Goal: Contribute content: Contribute content

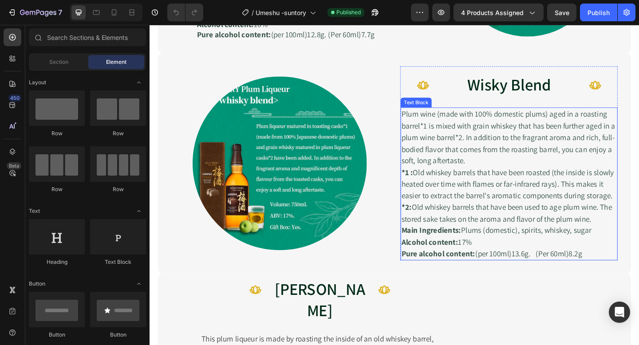
scroll to position [645, 0]
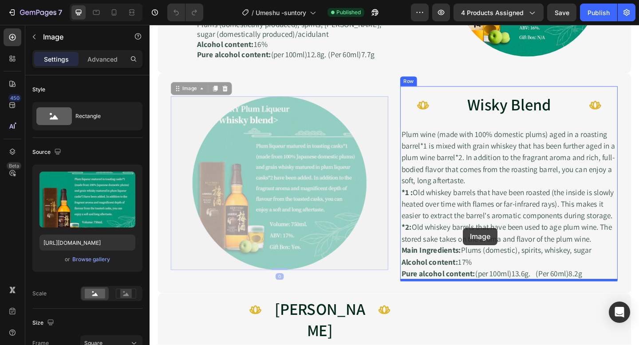
drag, startPoint x: 350, startPoint y: 234, endPoint x: 490, endPoint y: 246, distance: 141.1
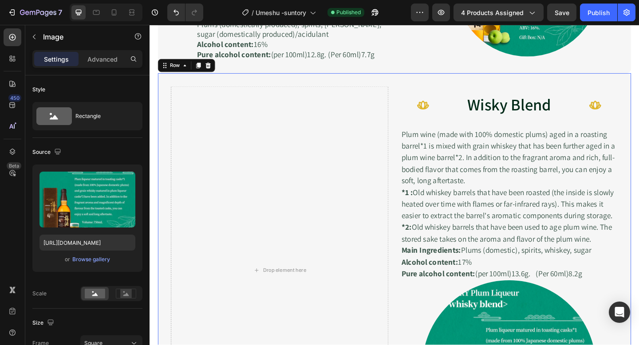
click at [420, 98] on div "Drop element here Icon Wisky Blend Heading About The Brewery Heading Icon Row P…" at bounding box center [415, 292] width 514 height 428
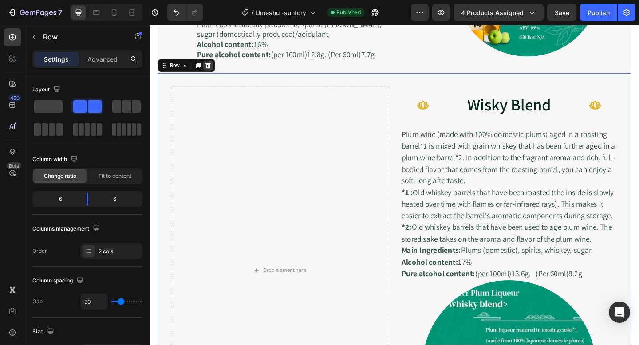
click at [212, 67] on icon at bounding box center [213, 69] width 6 height 6
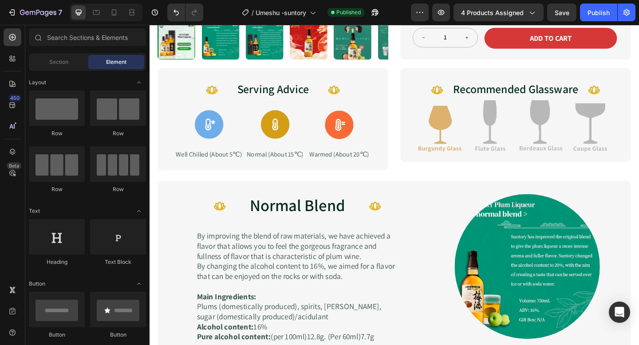
scroll to position [344, 0]
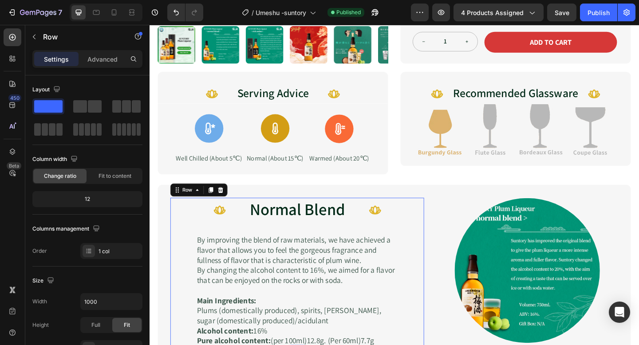
click at [343, 233] on div "Icon Normal Blend Heading Flavour Chart Heading Icon Row By improving the blend…" at bounding box center [310, 294] width 275 height 162
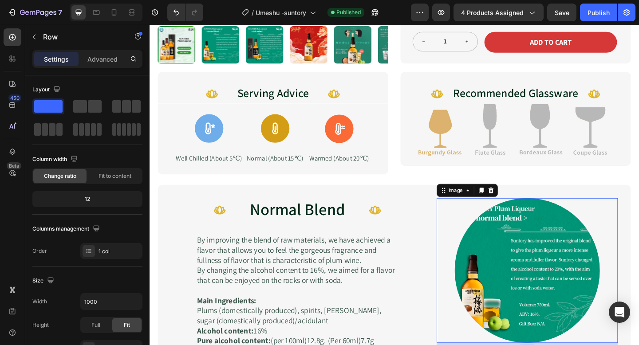
click at [469, 214] on div at bounding box center [560, 292] width 197 height 157
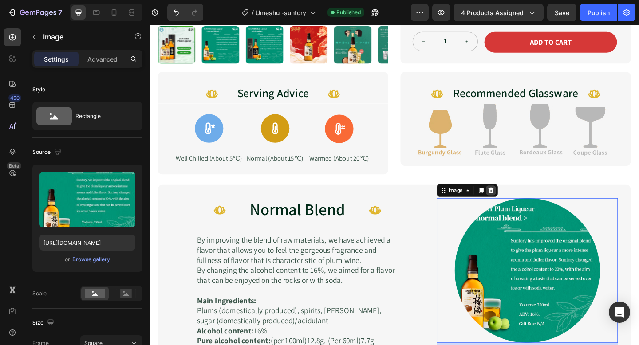
click at [523, 202] on icon at bounding box center [520, 205] width 7 height 7
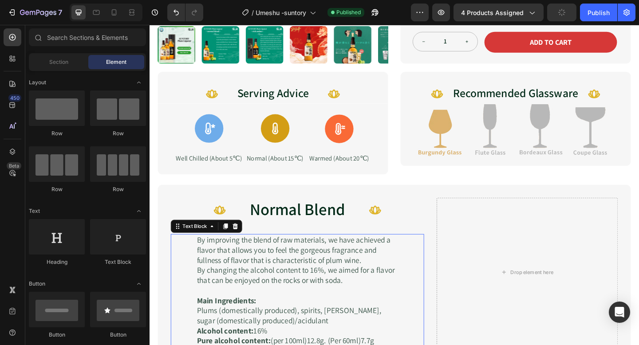
click at [337, 289] on p "By changing the alcohol content to 16%, we aimed for a flavor that can be enjoy…" at bounding box center [310, 298] width 219 height 22
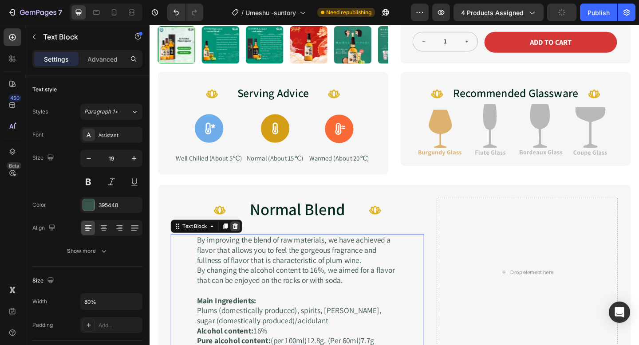
click at [241, 241] on icon at bounding box center [243, 244] width 6 height 6
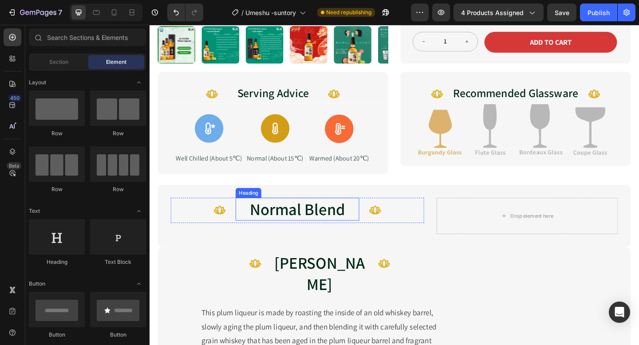
click at [309, 215] on h2 "Normal Blend" at bounding box center [310, 225] width 134 height 25
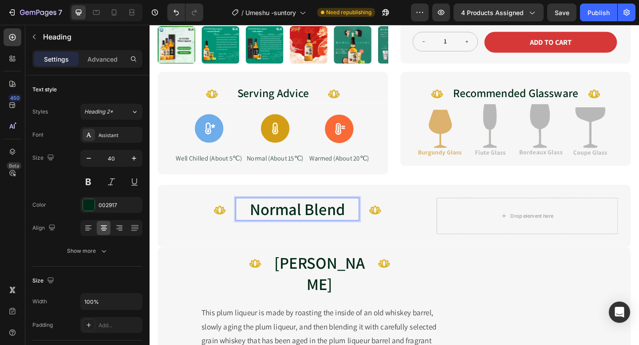
click at [309, 215] on h2 "Normal Blend" at bounding box center [310, 225] width 134 height 25
click at [370, 218] on p "Normal Blend" at bounding box center [310, 225] width 132 height 23
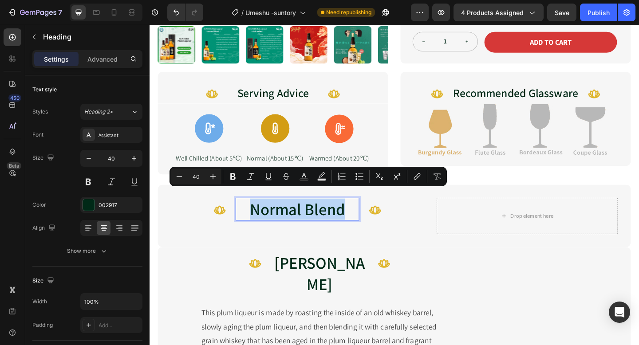
drag, startPoint x: 367, startPoint y: 216, endPoint x: 259, endPoint y: 214, distance: 107.8
click at [259, 214] on p "Normal Blend" at bounding box center [310, 225] width 132 height 23
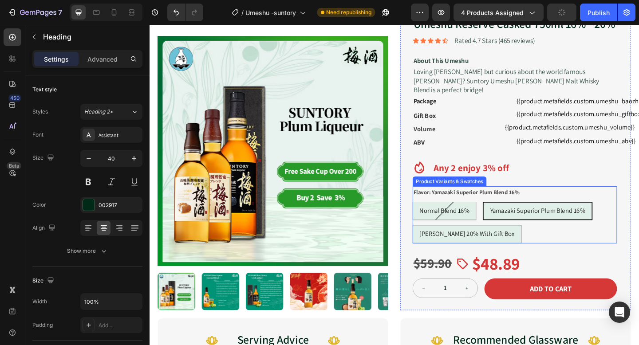
scroll to position [71, 0]
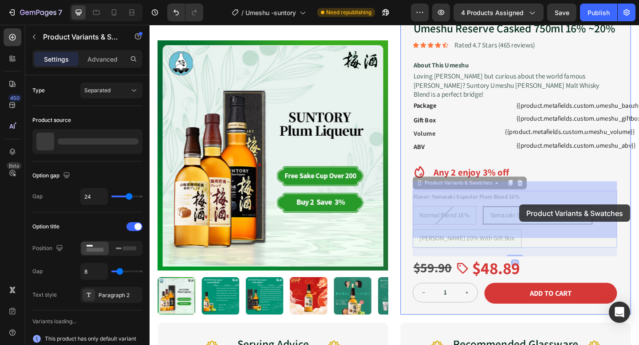
drag, startPoint x: 520, startPoint y: 223, endPoint x: 551, endPoint y: 220, distance: 31.6
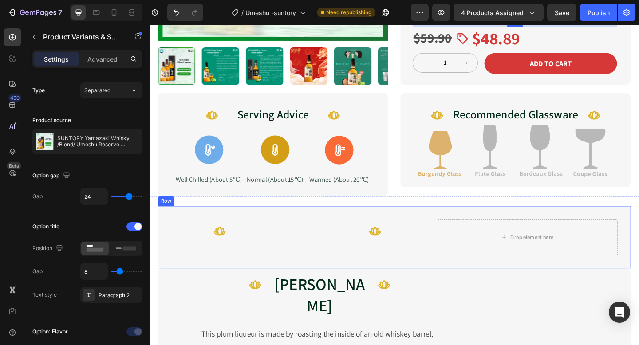
scroll to position [323, 0]
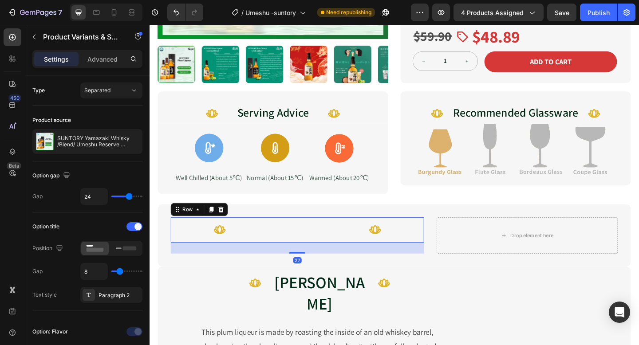
click at [292, 240] on div "Heading Flavour Chart Heading" at bounding box center [310, 247] width 134 height 27
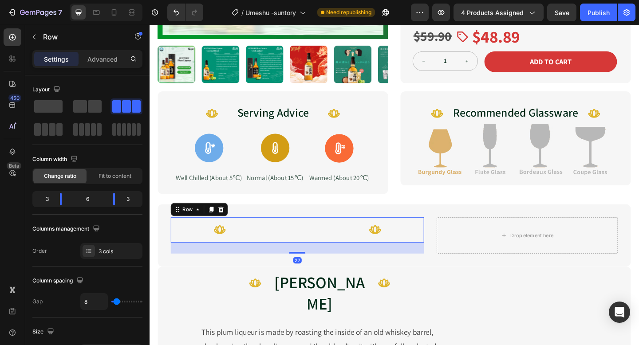
click at [292, 240] on div "Heading Flavour Chart Heading" at bounding box center [310, 247] width 134 height 27
click at [291, 239] on div "Heading Flavour Chart Heading" at bounding box center [310, 247] width 134 height 27
click at [292, 236] on div "Heading Flavour Chart Heading" at bounding box center [310, 247] width 134 height 27
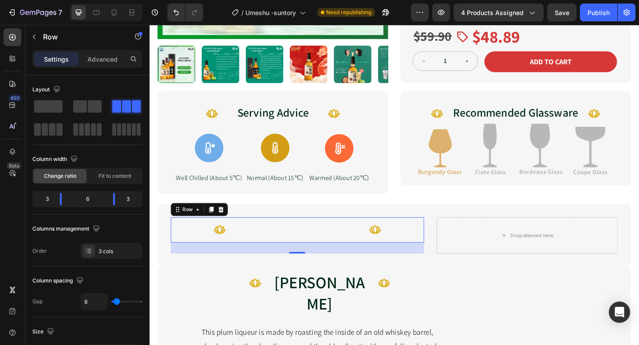
click at [292, 236] on div "Heading Flavour Chart Heading" at bounding box center [310, 247] width 134 height 27
click at [286, 237] on div "Heading Flavour Chart Heading" at bounding box center [310, 247] width 134 height 27
click at [180, 13] on icon "Undo/Redo" at bounding box center [176, 12] width 9 height 9
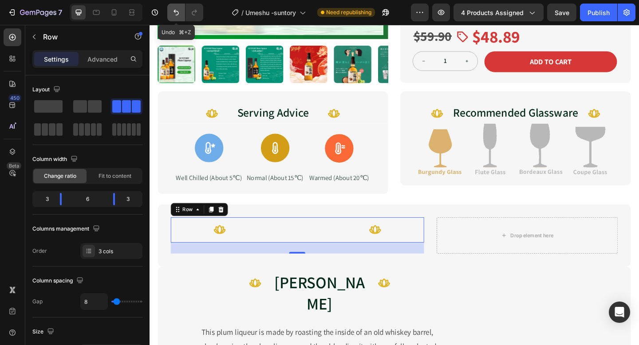
radio input "true"
click at [178, 13] on icon "Undo/Redo" at bounding box center [175, 13] width 5 height 6
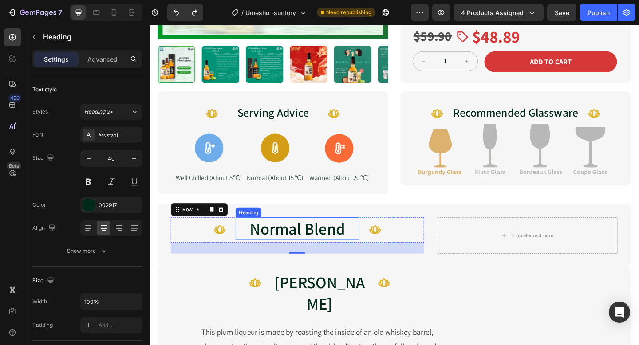
click at [305, 237] on h2 "Normal Blend" at bounding box center [310, 246] width 134 height 25
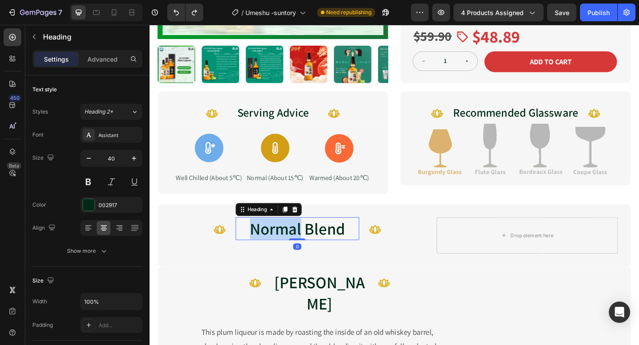
click at [305, 237] on h2 "Normal Blend" at bounding box center [310, 246] width 134 height 25
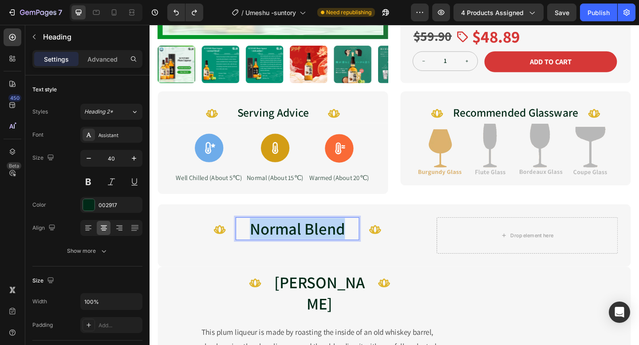
drag, startPoint x: 363, startPoint y: 240, endPoint x: 261, endPoint y: 235, distance: 101.7
click at [261, 235] on p "Normal Blend" at bounding box center [310, 246] width 132 height 23
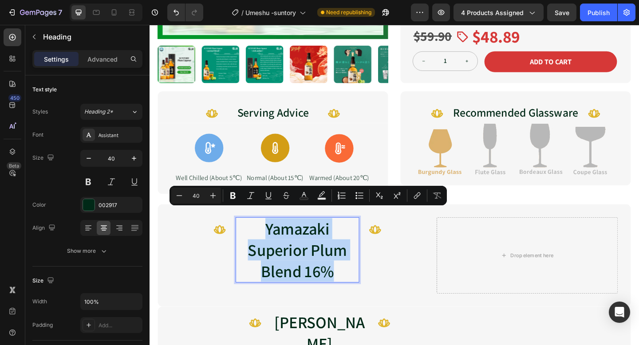
drag, startPoint x: 354, startPoint y: 280, endPoint x: 278, endPoint y: 236, distance: 88.2
click at [278, 236] on p "Yamazaki Superior Plum Blend 16%" at bounding box center [310, 269] width 132 height 69
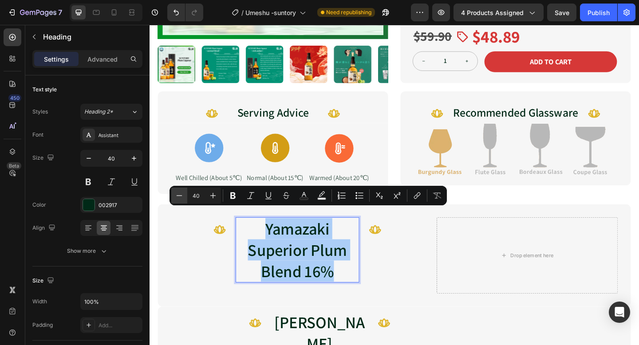
click at [184, 196] on button "Minus" at bounding box center [179, 196] width 16 height 16
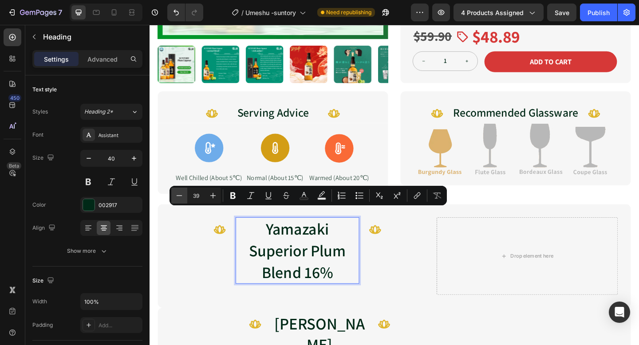
click at [184, 196] on button "Minus" at bounding box center [179, 196] width 16 height 16
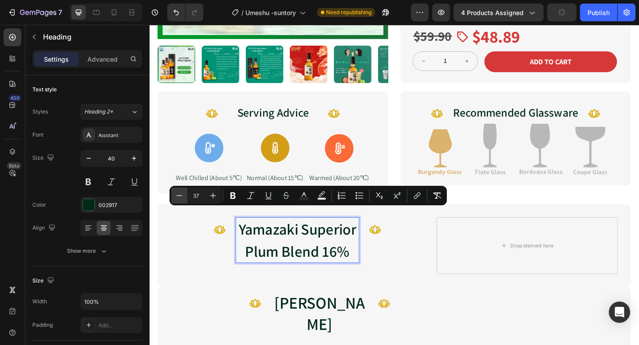
click at [184, 196] on button "Minus" at bounding box center [179, 196] width 16 height 16
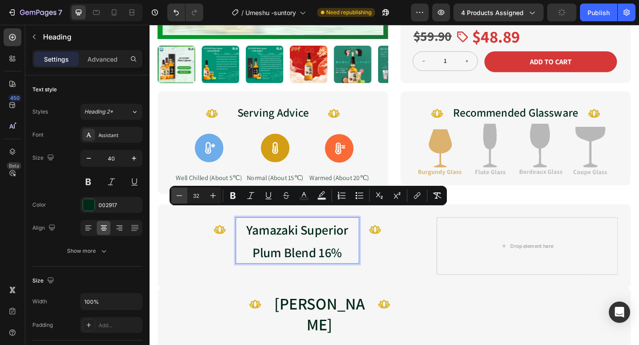
click at [184, 196] on button "Minus" at bounding box center [179, 196] width 16 height 16
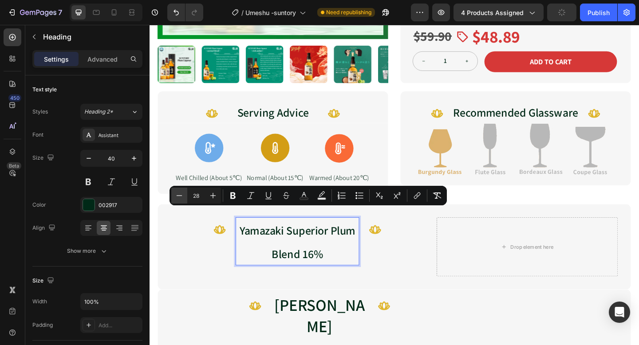
click at [184, 196] on button "Minus" at bounding box center [179, 196] width 16 height 16
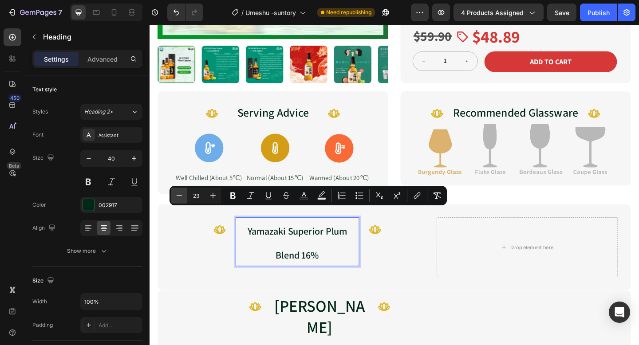
click at [184, 196] on button "Minus" at bounding box center [179, 196] width 16 height 16
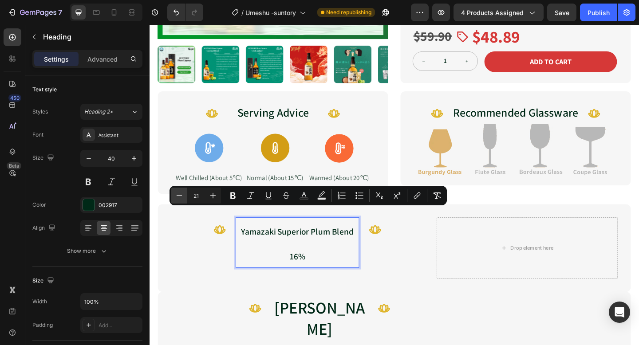
click at [184, 196] on button "Minus" at bounding box center [179, 196] width 16 height 16
type input "19"
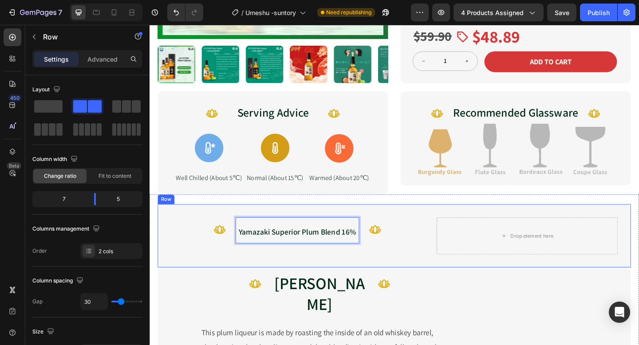
click at [258, 273] on div "Icon Yamazaki Superior Plum Blend 16% Heading 0 Flavour Chart Heading Icon Row …" at bounding box center [415, 254] width 514 height 69
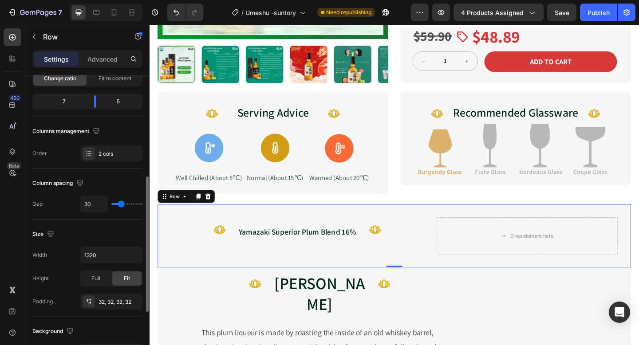
scroll to position [0, 0]
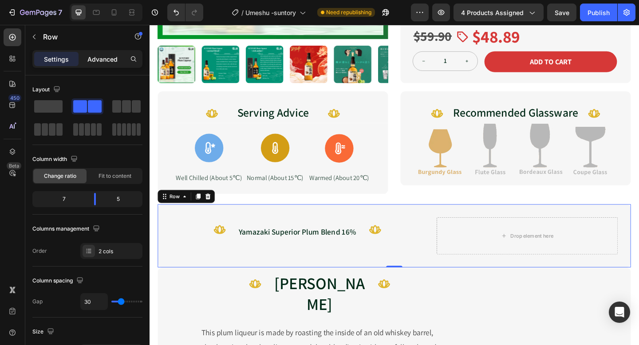
click at [105, 57] on p "Advanced" at bounding box center [102, 59] width 30 height 9
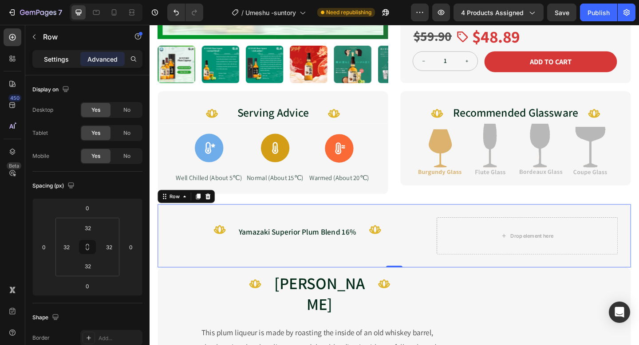
click at [66, 60] on p "Settings" at bounding box center [56, 59] width 25 height 9
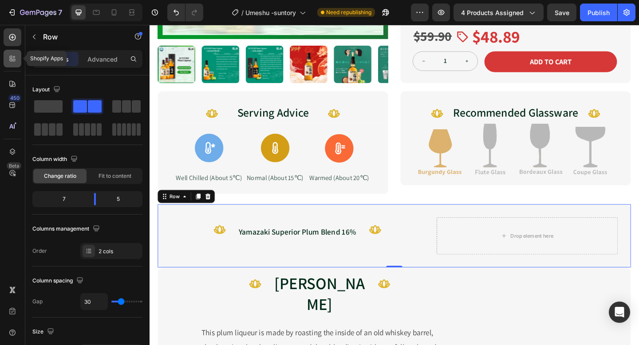
click at [15, 64] on div at bounding box center [13, 59] width 18 height 18
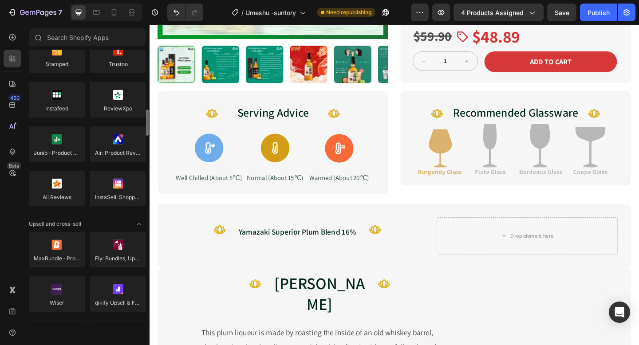
scroll to position [245, 0]
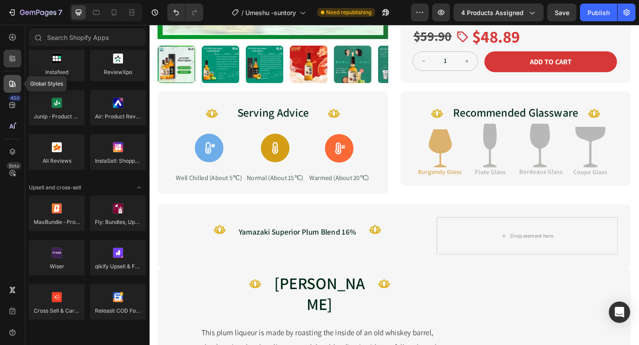
click at [12, 79] on div at bounding box center [13, 84] width 18 height 18
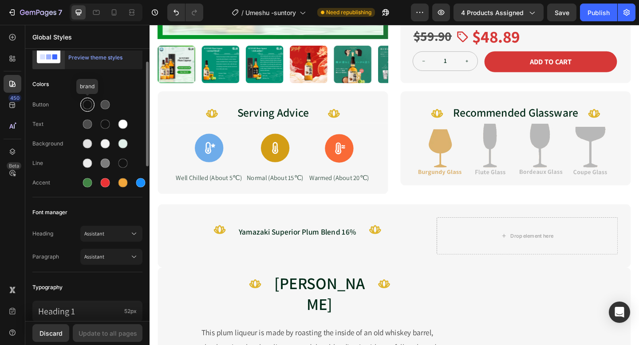
scroll to position [0, 0]
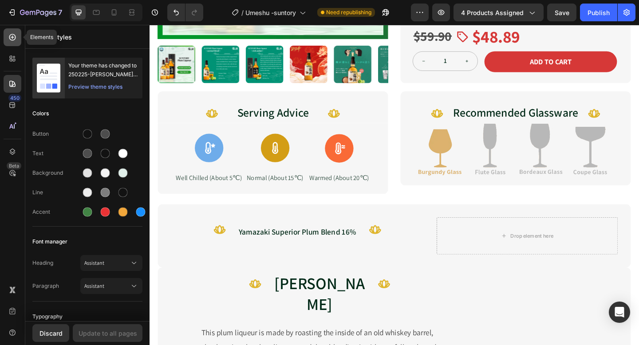
click at [16, 39] on icon at bounding box center [12, 37] width 9 height 9
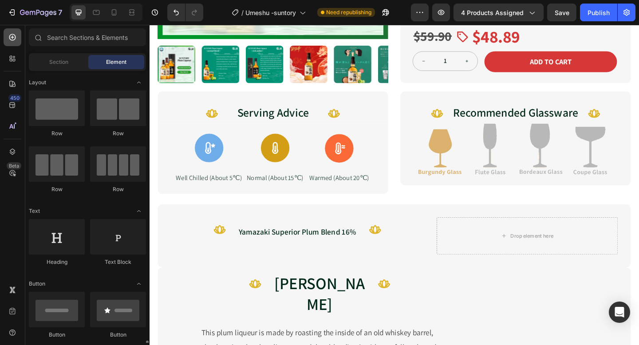
scroll to position [245, 0]
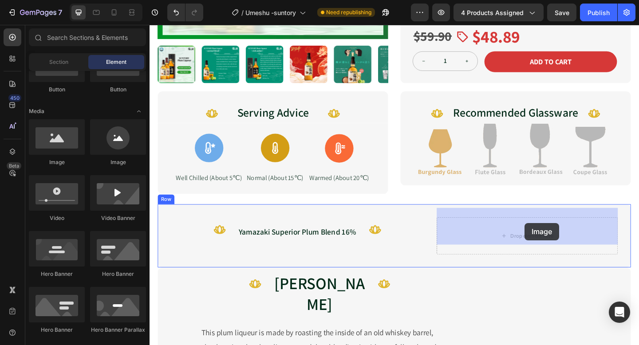
drag, startPoint x: 223, startPoint y: 161, endPoint x: 557, endPoint y: 240, distance: 343.7
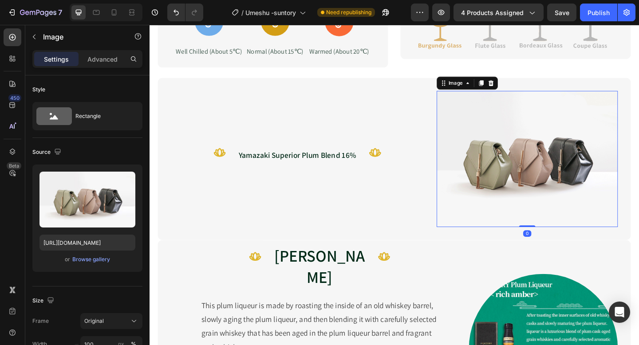
scroll to position [461, 0]
click at [546, 221] on img at bounding box center [560, 170] width 197 height 148
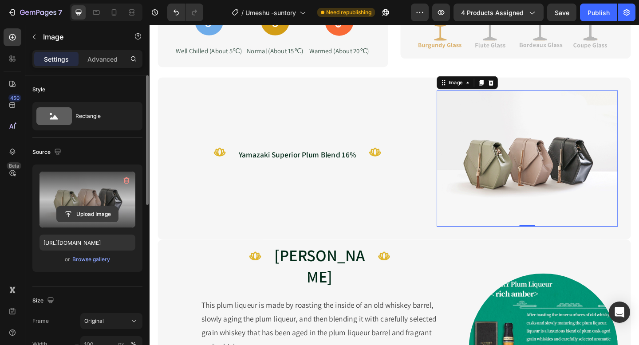
click at [95, 215] on input "file" at bounding box center [87, 214] width 61 height 15
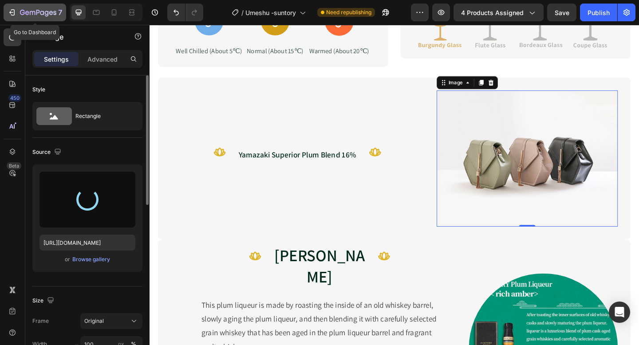
type input "[URL][DOMAIN_NAME]"
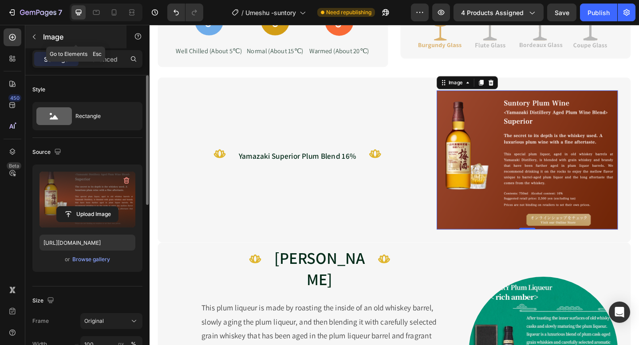
click at [35, 40] on icon "button" at bounding box center [34, 36] width 7 height 7
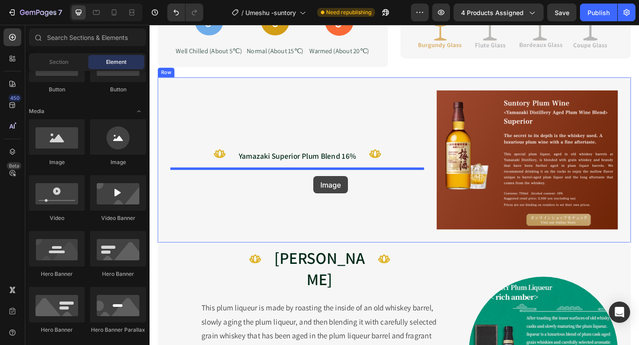
drag, startPoint x: 203, startPoint y: 166, endPoint x: 326, endPoint y: 189, distance: 125.4
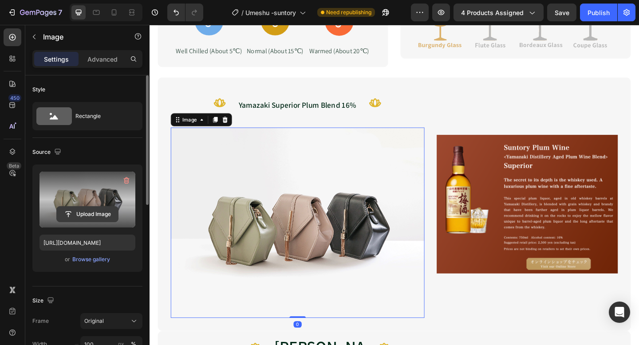
click at [80, 210] on input "file" at bounding box center [87, 214] width 61 height 15
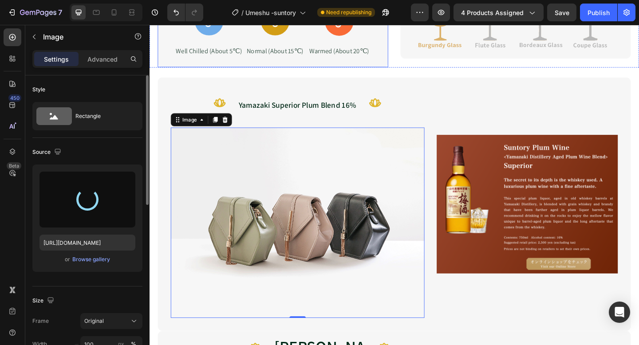
type input "[URL][DOMAIN_NAME]"
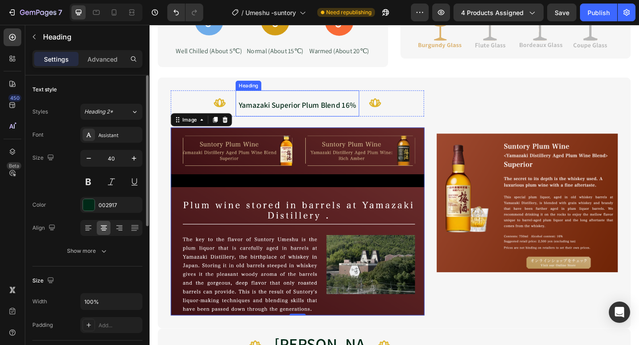
click at [338, 107] on span "Yamazaki Superior Plum Blend 16%" at bounding box center [310, 112] width 128 height 11
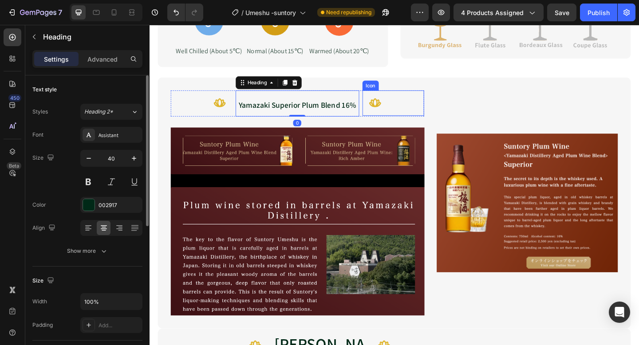
click at [419, 96] on div "Icon" at bounding box center [414, 109] width 67 height 27
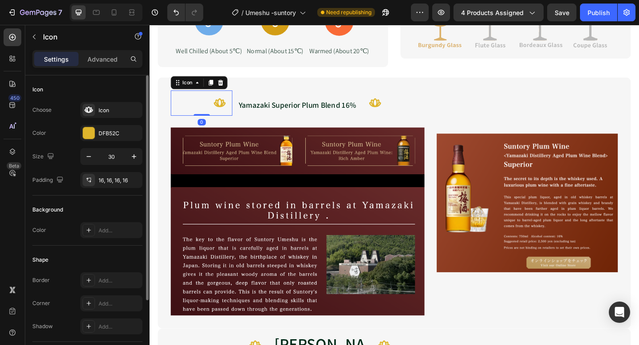
click at [201, 98] on div "Icon 0" at bounding box center [206, 109] width 67 height 27
click at [226, 85] on icon at bounding box center [227, 88] width 6 height 6
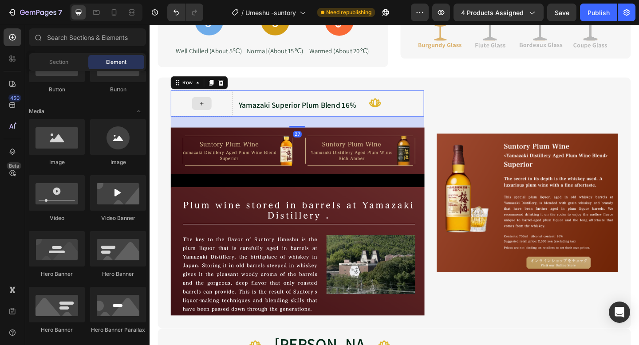
click at [230, 96] on div at bounding box center [206, 110] width 67 height 28
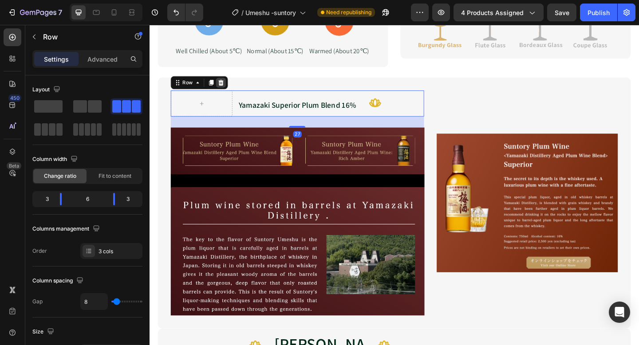
click at [230, 84] on icon at bounding box center [227, 87] width 7 height 7
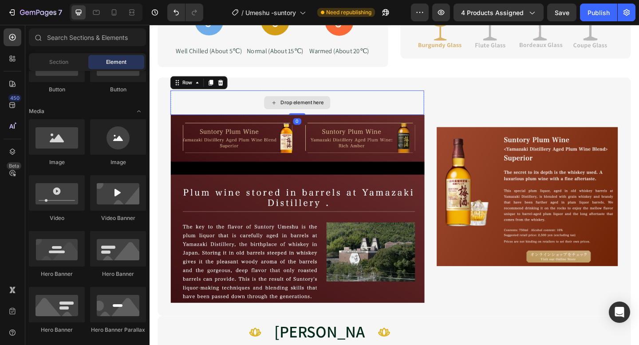
click at [268, 104] on div "Drop element here" at bounding box center [310, 109] width 275 height 27
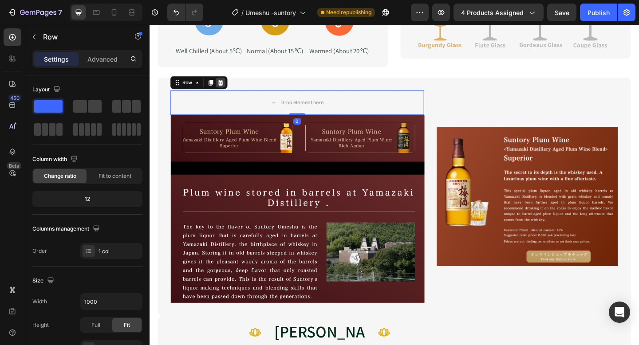
click at [225, 84] on icon at bounding box center [226, 87] width 7 height 7
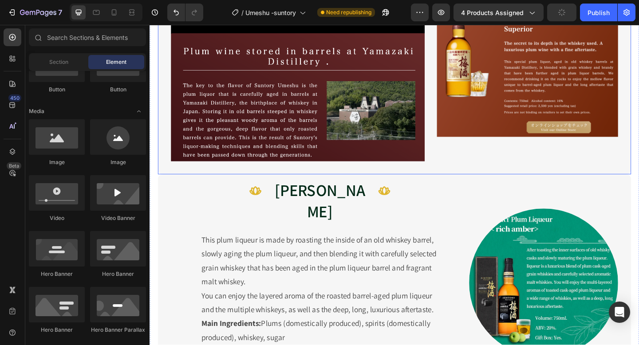
scroll to position [590, 0]
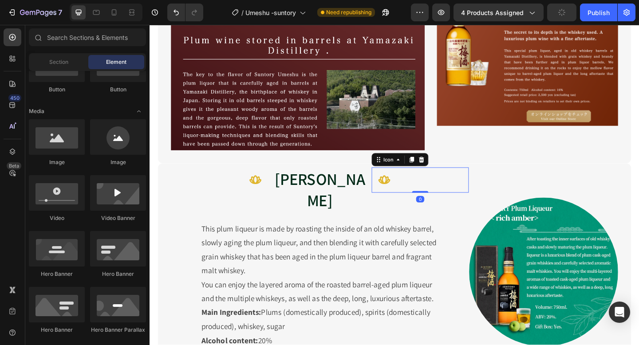
click at [464, 191] on div "Icon 0" at bounding box center [444, 193] width 106 height 27
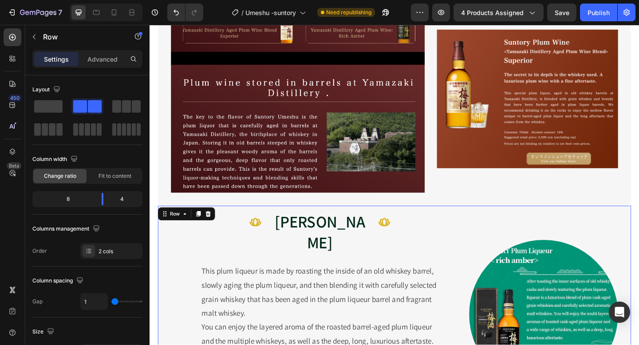
scroll to position [526, 0]
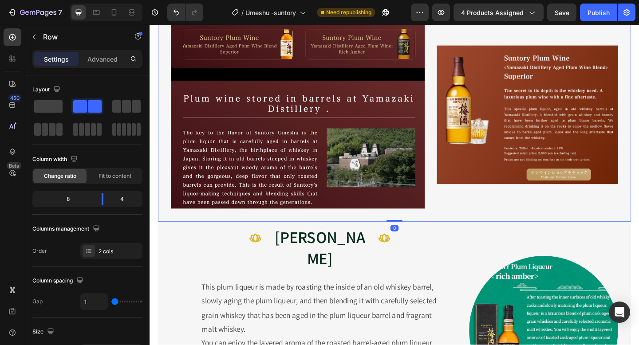
click at [476, 229] on div "Image Image Row 0" at bounding box center [415, 123] width 514 height 232
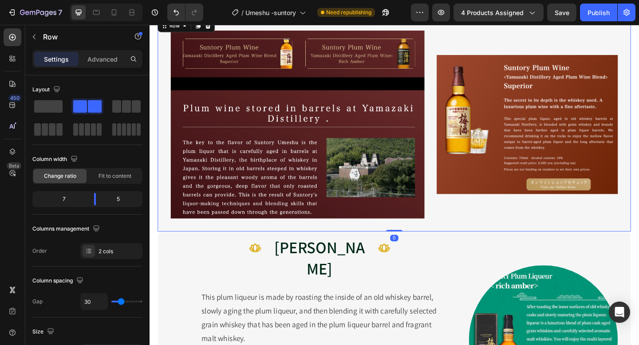
scroll to position [411, 0]
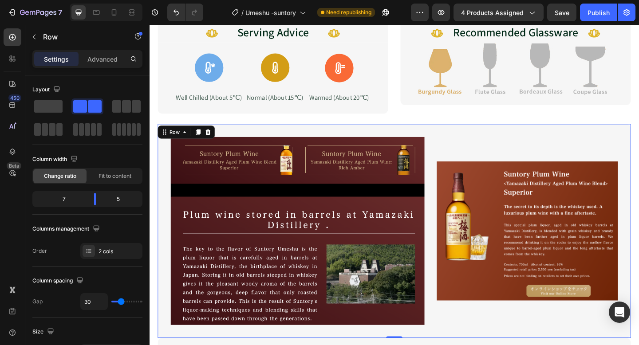
click at [254, 133] on div "Image Image Row 0" at bounding box center [415, 249] width 514 height 232
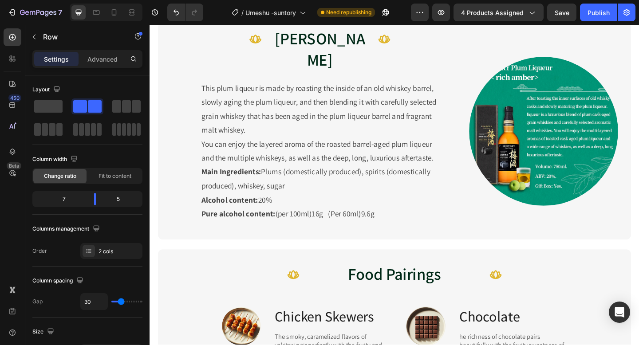
scroll to position [750, 0]
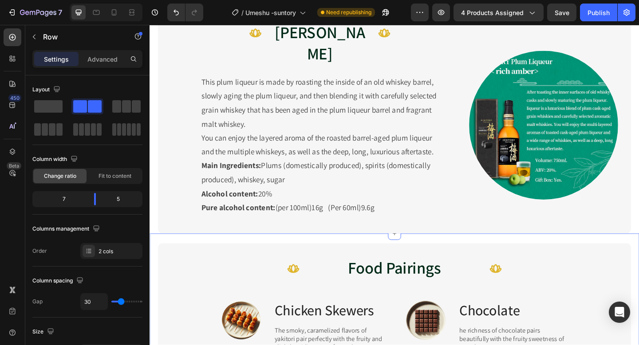
drag, startPoint x: 197, startPoint y: 132, endPoint x: 325, endPoint y: 239, distance: 166.3
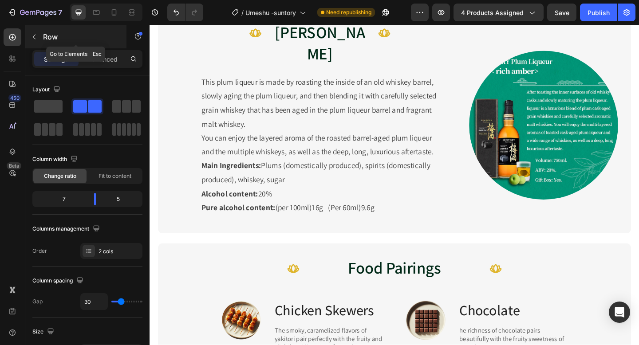
click at [29, 33] on button "button" at bounding box center [34, 37] width 14 height 14
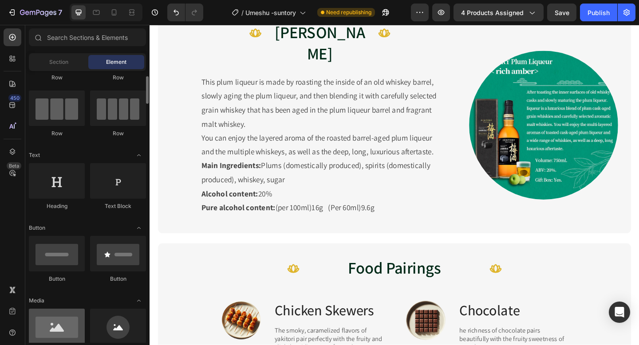
scroll to position [0, 0]
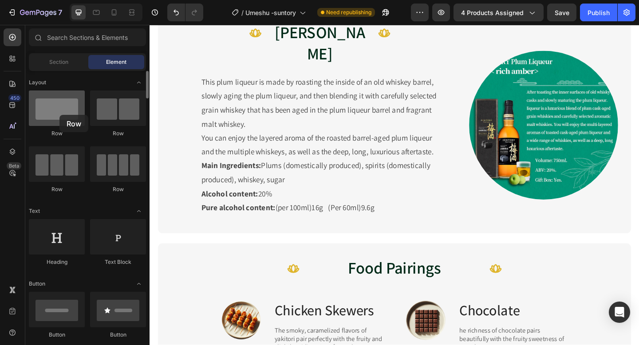
drag, startPoint x: 61, startPoint y: 123, endPoint x: 59, endPoint y: 115, distance: 8.2
click at [59, 115] on div at bounding box center [57, 107] width 56 height 35
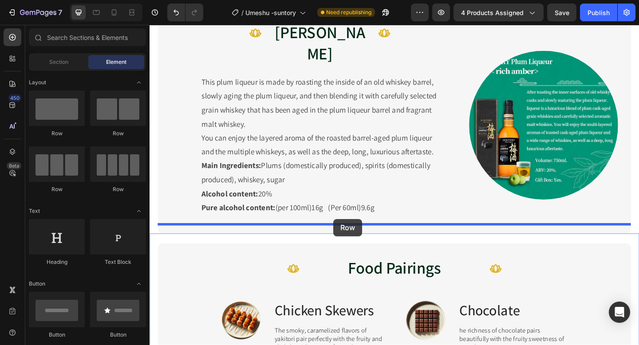
drag, startPoint x: 255, startPoint y: 126, endPoint x: 349, endPoint y: 236, distance: 145.3
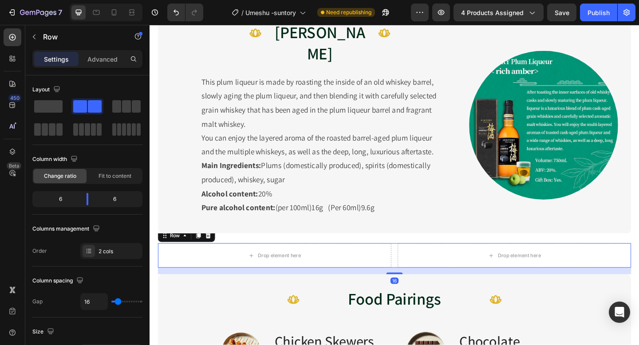
scroll to position [757, 0]
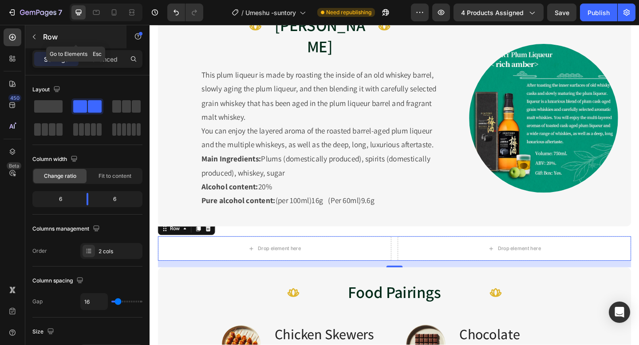
click at [33, 39] on icon "button" at bounding box center [34, 36] width 7 height 7
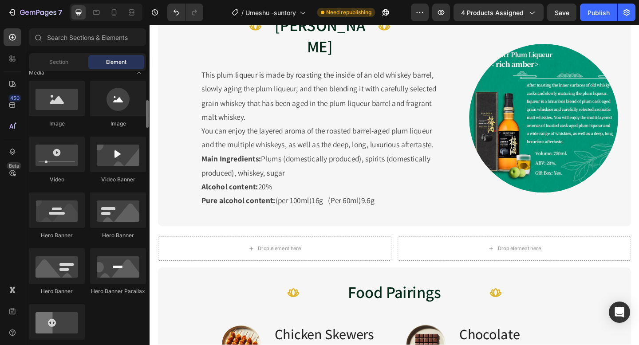
scroll to position [285, 0]
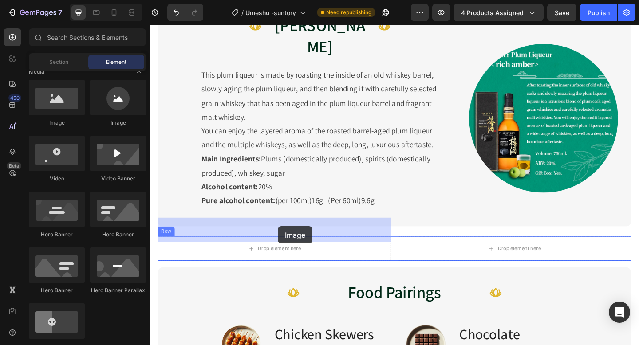
drag, startPoint x: 204, startPoint y: 124, endPoint x: 180, endPoint y: 247, distance: 125.3
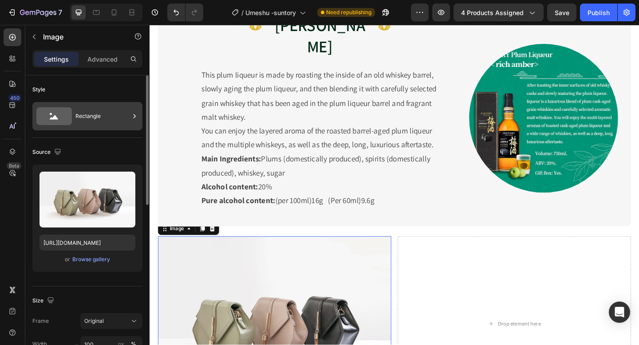
click at [54, 122] on icon at bounding box center [53, 116] width 35 height 18
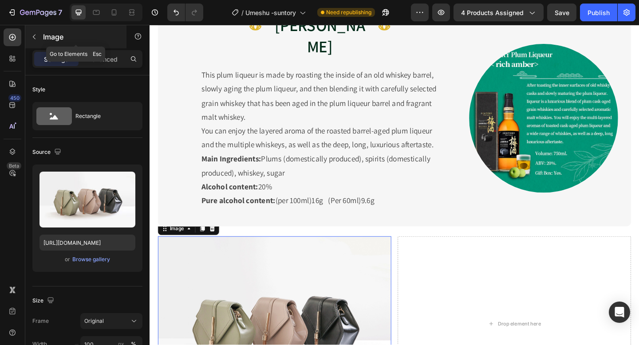
click at [34, 34] on icon "button" at bounding box center [34, 36] width 7 height 7
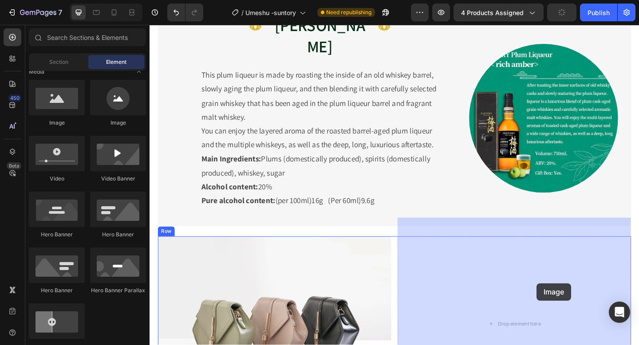
drag, startPoint x: 216, startPoint y: 131, endPoint x: 570, endPoint y: 306, distance: 394.9
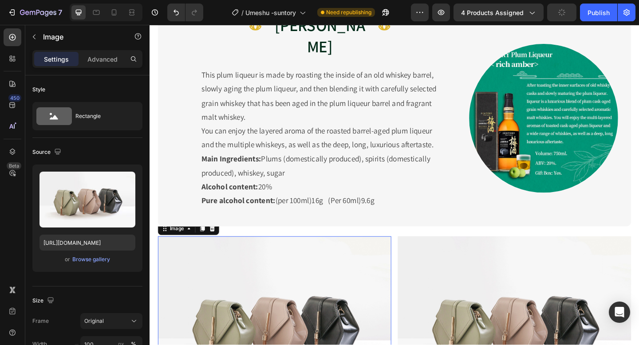
click at [349, 271] on img at bounding box center [285, 350] width 254 height 190
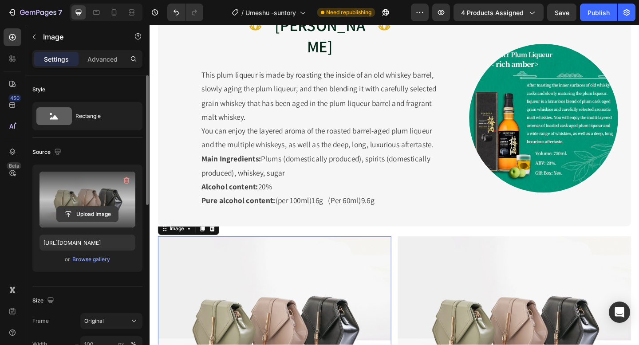
click at [98, 211] on input "file" at bounding box center [87, 214] width 61 height 15
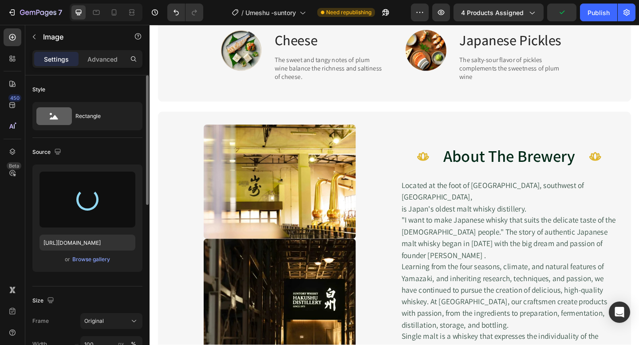
type input "[URL][DOMAIN_NAME]"
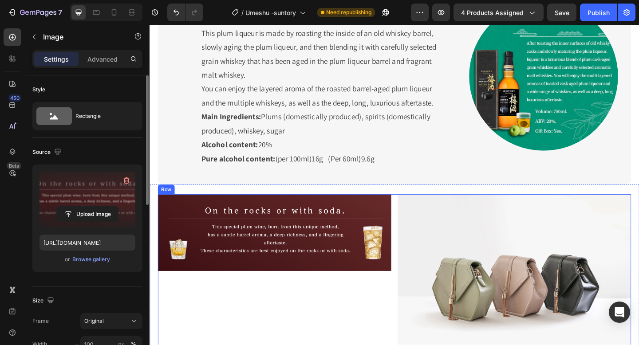
scroll to position [797, 0]
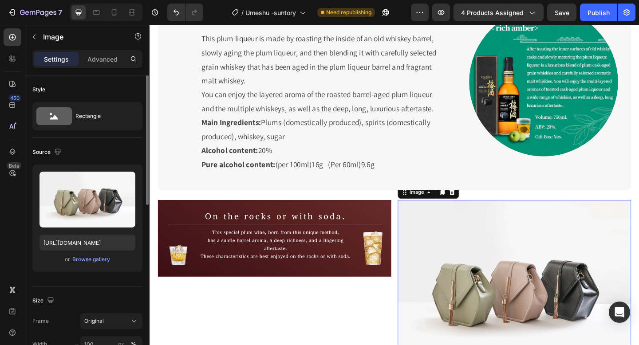
click at [463, 337] on img at bounding box center [546, 311] width 254 height 190
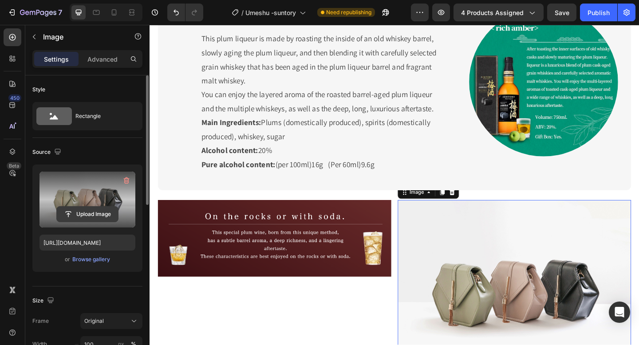
click at [87, 220] on input "file" at bounding box center [87, 214] width 61 height 15
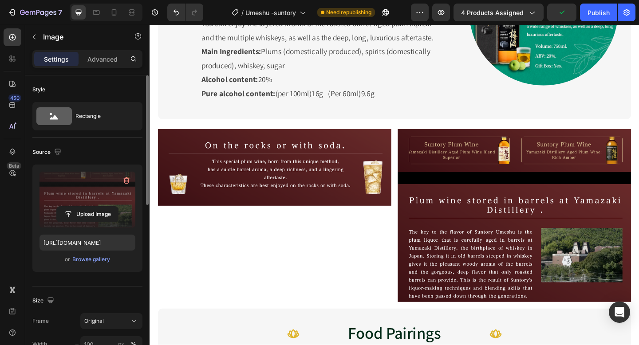
scroll to position [921, 0]
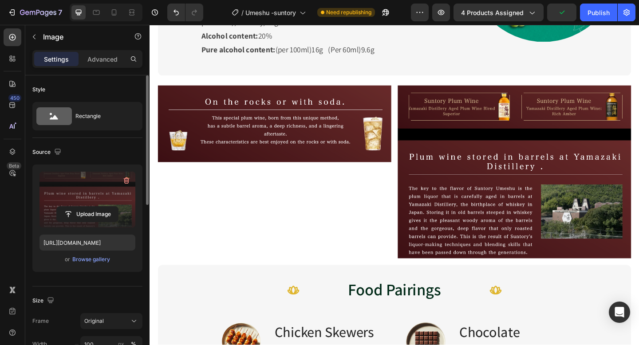
click at [493, 193] on img at bounding box center [546, 185] width 254 height 188
click at [477, 183] on img at bounding box center [546, 185] width 254 height 188
click at [99, 213] on input "file" at bounding box center [87, 214] width 61 height 15
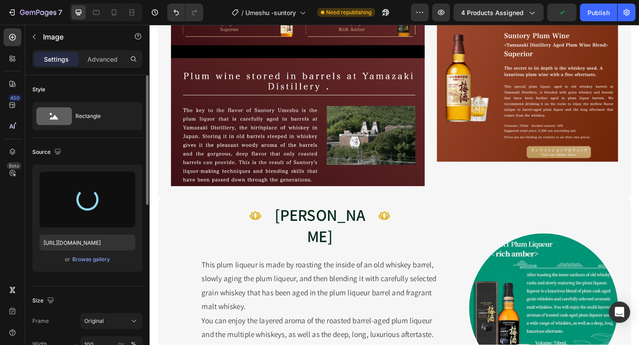
type input "[URL][DOMAIN_NAME]"
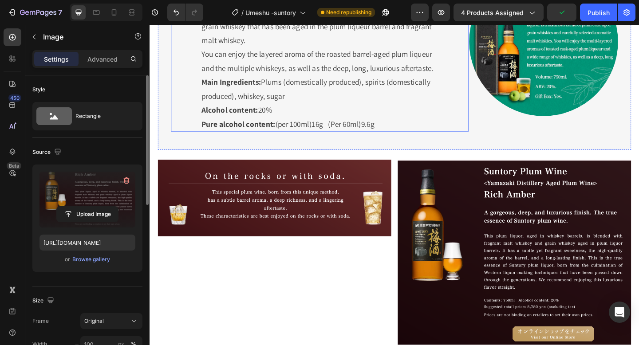
scroll to position [841, 0]
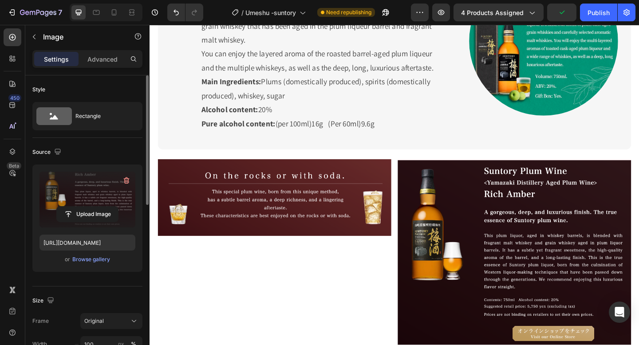
click at [483, 252] on img at bounding box center [546, 275] width 254 height 208
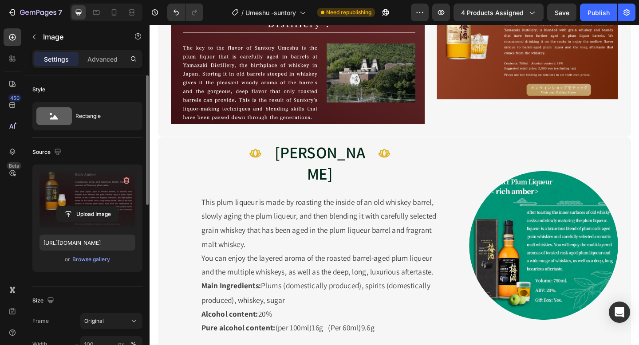
scroll to position [528, 0]
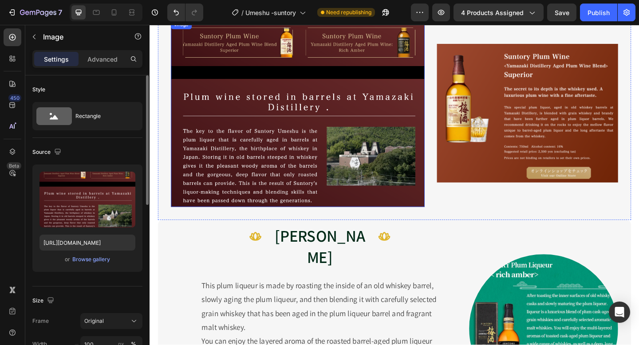
click at [322, 149] on img at bounding box center [311, 121] width 276 height 204
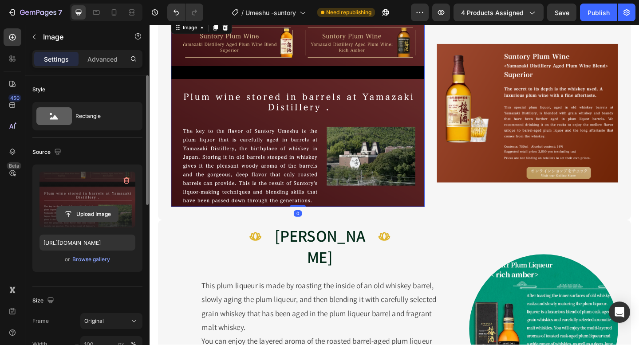
click at [101, 216] on input "file" at bounding box center [87, 214] width 61 height 15
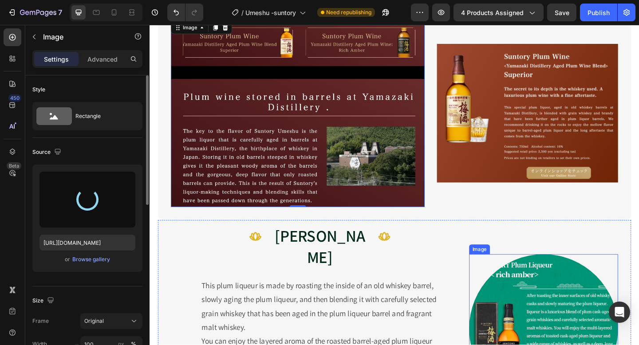
type input "[URL][DOMAIN_NAME]"
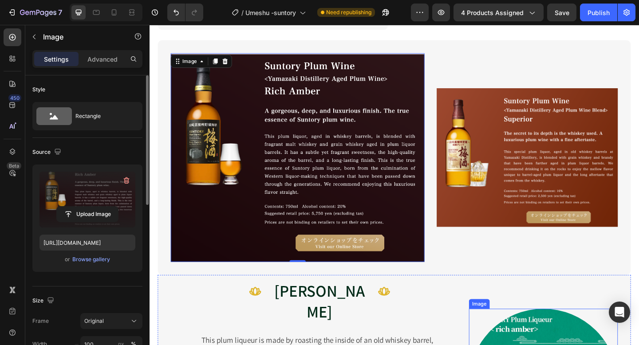
scroll to position [466, 0]
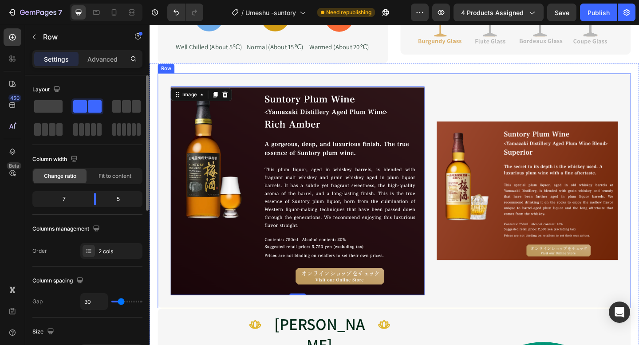
click at [527, 271] on div "Image" at bounding box center [560, 205] width 197 height 227
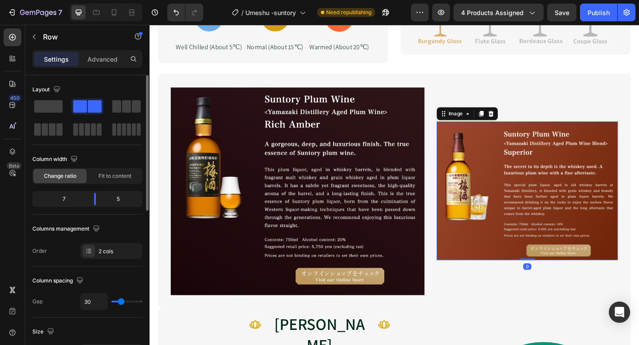
click at [520, 266] on img at bounding box center [560, 205] width 197 height 151
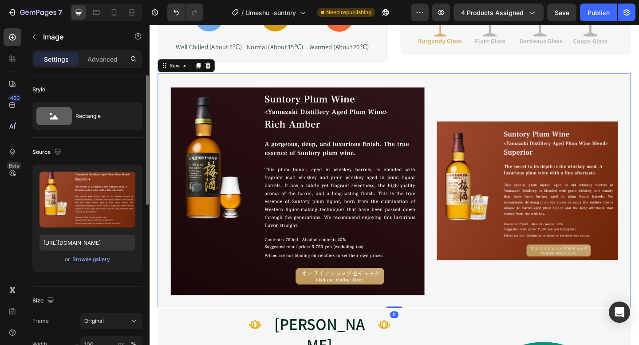
click at [526, 310] on div "Image Image Row 0" at bounding box center [415, 205] width 514 height 255
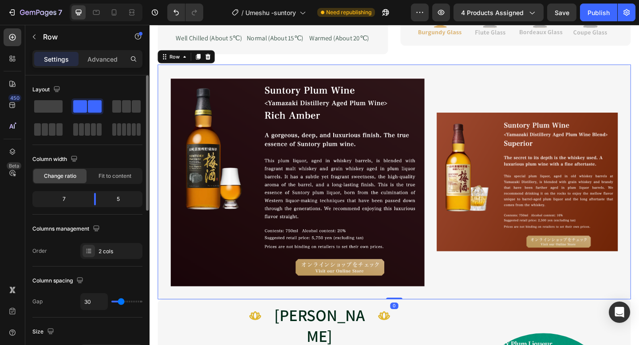
scroll to position [476, 0]
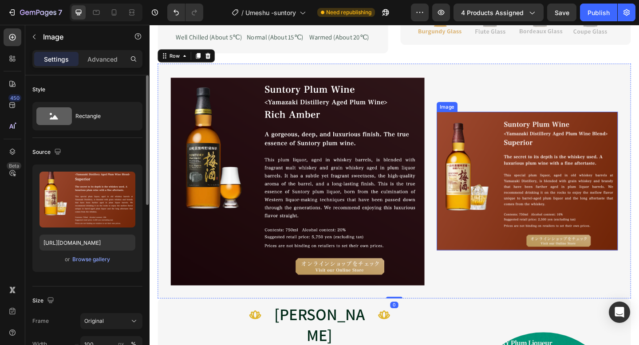
click at [513, 237] on img at bounding box center [560, 195] width 197 height 151
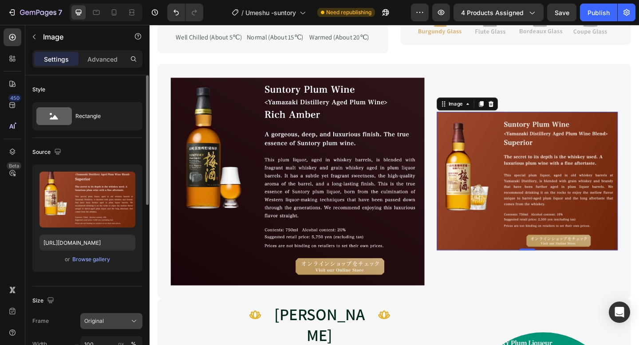
click at [117, 324] on div "Original" at bounding box center [105, 321] width 43 height 8
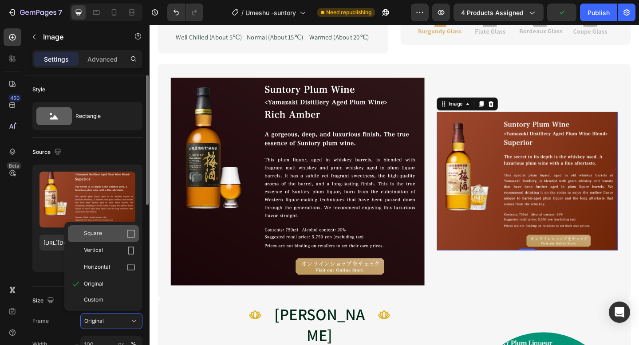
click at [119, 233] on div "Square" at bounding box center [109, 233] width 51 height 9
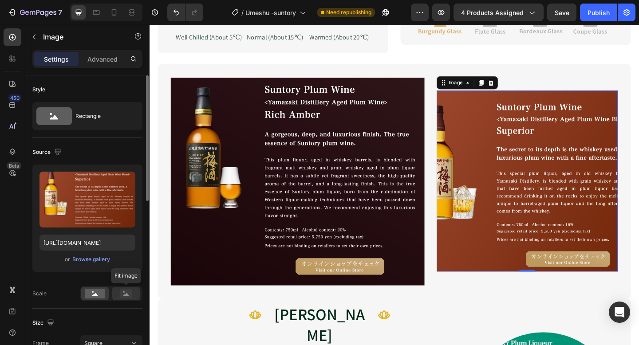
click at [121, 298] on rect at bounding box center [126, 293] width 12 height 9
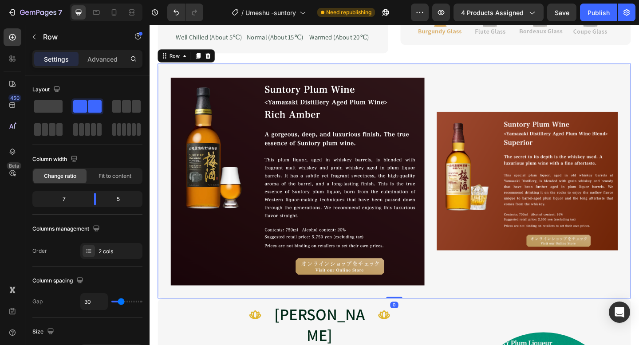
click at [473, 311] on div "Image Image Row 0" at bounding box center [415, 194] width 514 height 255
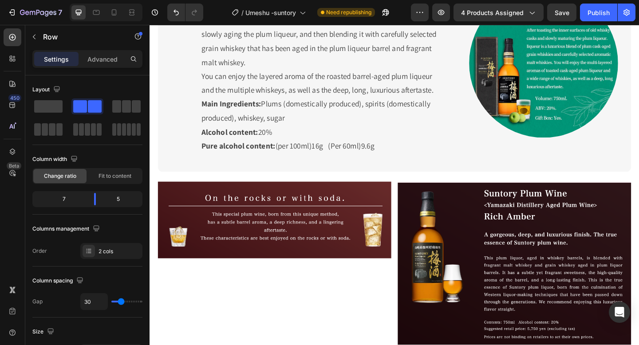
scroll to position [840, 0]
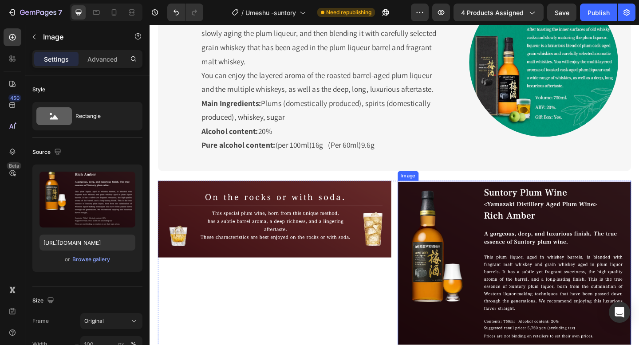
click at [471, 306] on img at bounding box center [546, 299] width 254 height 208
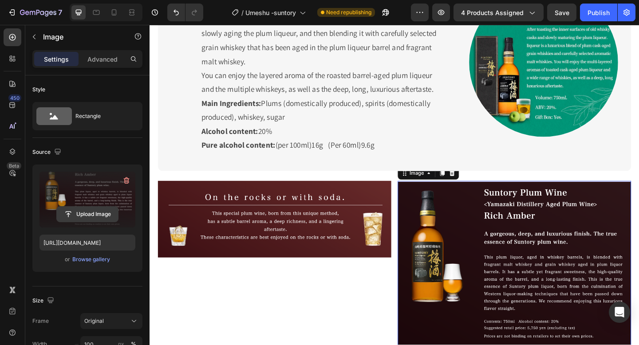
click at [112, 216] on input "file" at bounding box center [87, 214] width 61 height 15
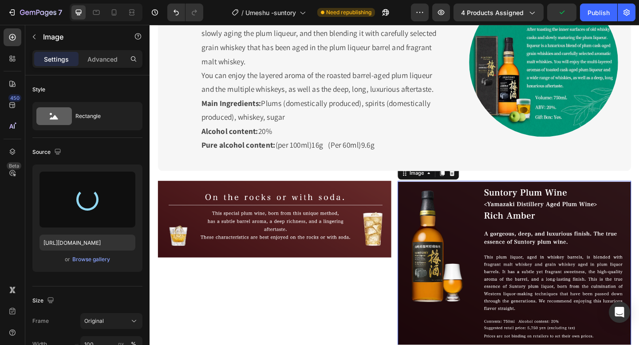
click at [504, 281] on img at bounding box center [546, 299] width 254 height 208
type input "[URL][DOMAIN_NAME]"
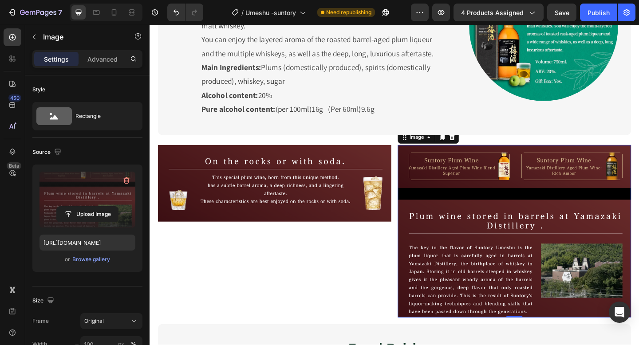
scroll to position [883, 0]
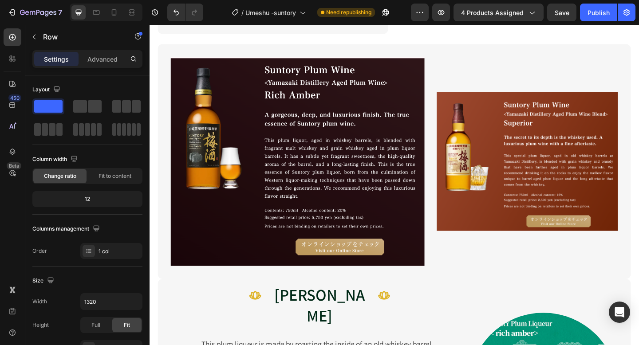
scroll to position [488, 0]
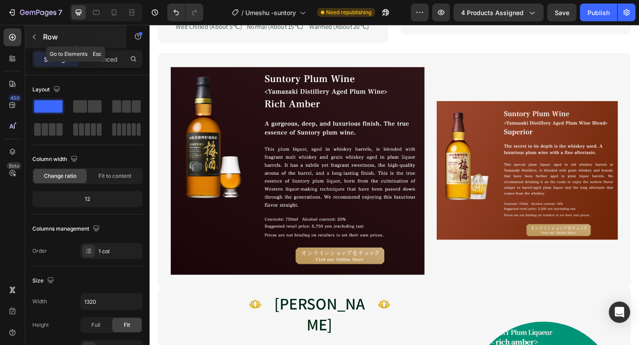
click at [35, 35] on icon "button" at bounding box center [34, 36] width 7 height 7
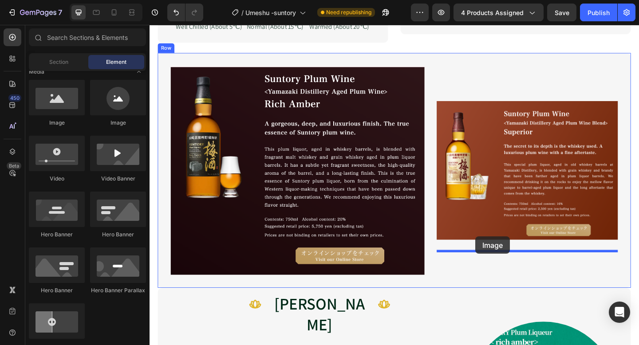
drag, startPoint x: 209, startPoint y: 141, endPoint x: 504, endPoint y: 255, distance: 315.8
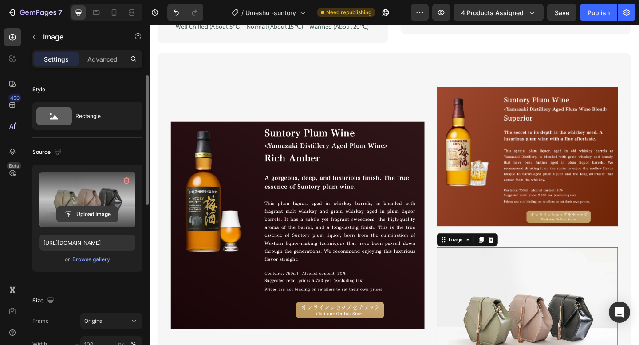
click at [75, 217] on input "file" at bounding box center [87, 214] width 61 height 15
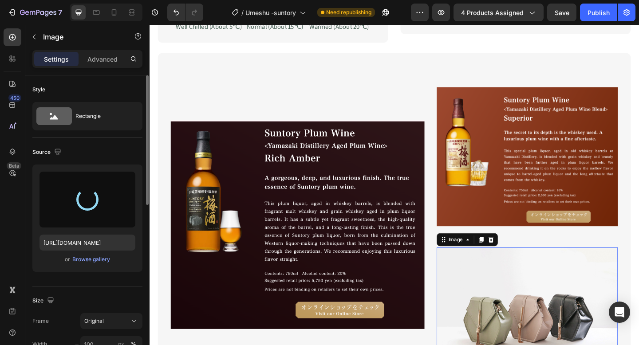
type input "[URL][DOMAIN_NAME]"
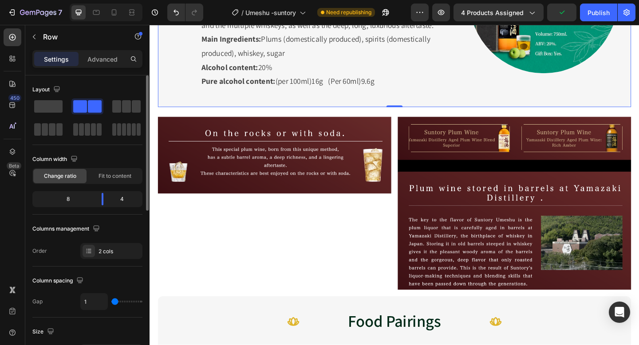
scroll to position [949, 0]
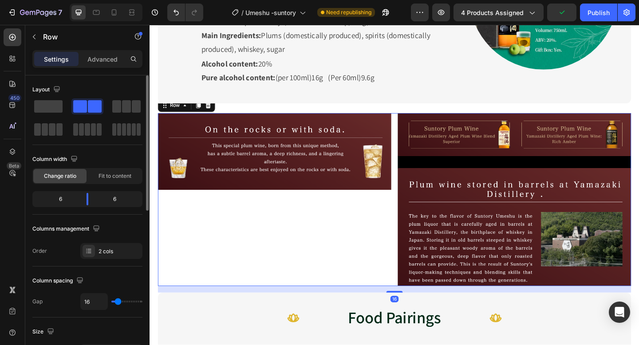
click at [358, 223] on div "Image" at bounding box center [285, 215] width 254 height 188
click at [239, 135] on img at bounding box center [285, 162] width 254 height 83
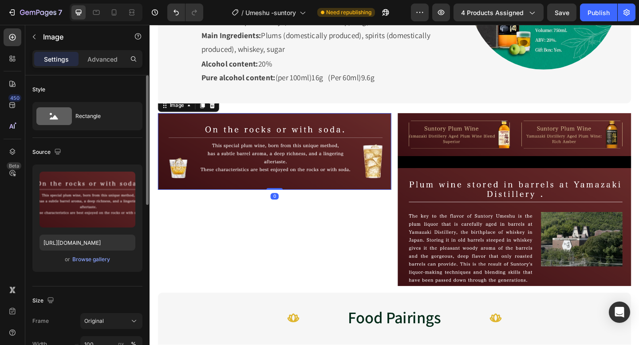
click at [239, 137] on img at bounding box center [285, 162] width 254 height 83
click at [218, 109] on icon at bounding box center [217, 112] width 7 height 7
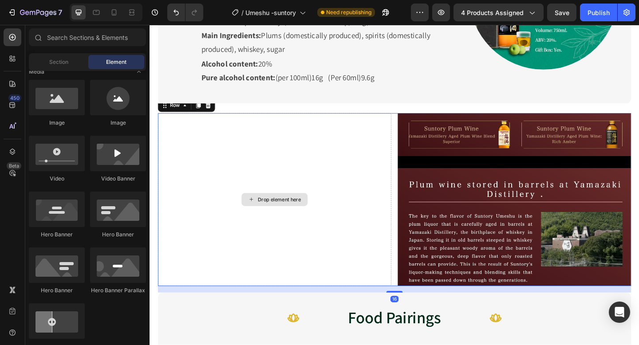
click at [251, 161] on div "Drop element here" at bounding box center [285, 215] width 254 height 188
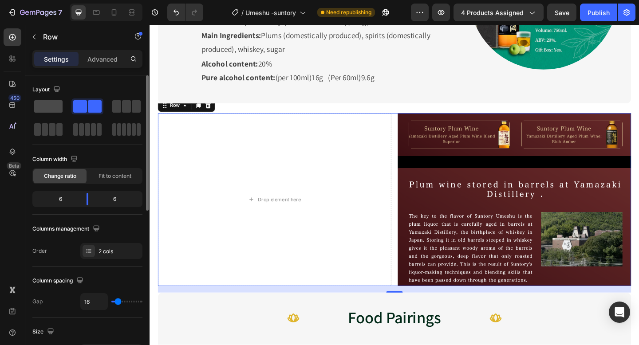
click at [50, 112] on span at bounding box center [48, 106] width 28 height 12
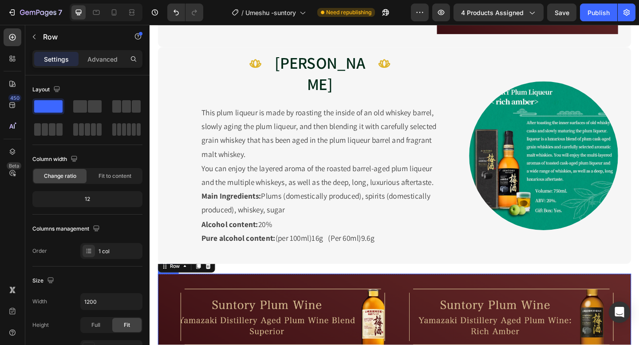
scroll to position [564, 0]
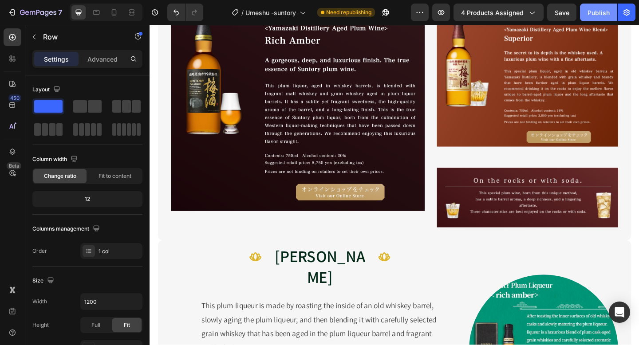
click at [602, 11] on div "Publish" at bounding box center [598, 12] width 22 height 9
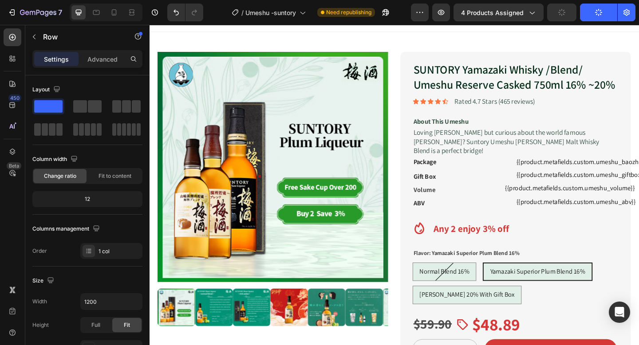
scroll to position [0, 0]
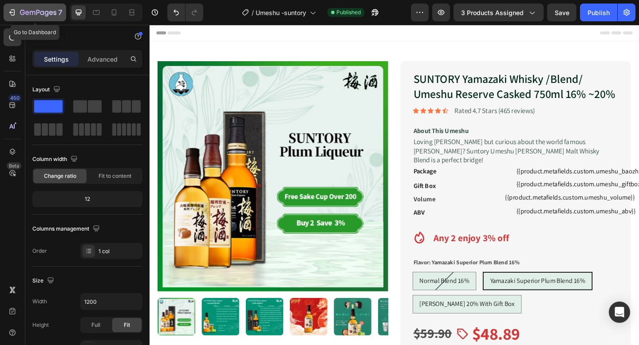
click at [10, 9] on icon "button" at bounding box center [12, 12] width 9 height 9
